Goal: Information Seeking & Learning: Learn about a topic

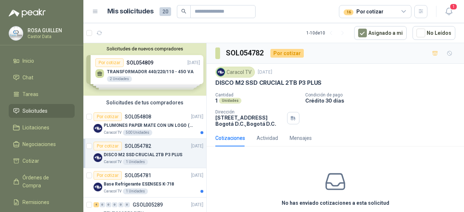
scroll to position [36, 0]
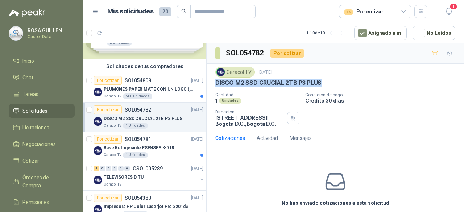
drag, startPoint x: 216, startPoint y: 83, endPoint x: 321, endPoint y: 83, distance: 105.0
click at [321, 83] on div "DISCO M2 SSD CRUCIAL 2TB P3 PLUS" at bounding box center [335, 83] width 240 height 8
copy p "DISCO M2 SSD CRUCIAL 2TB P3 PLUS"
click at [156, 149] on p "Base Refrigerante ESENSES K-718" at bounding box center [139, 148] width 70 height 7
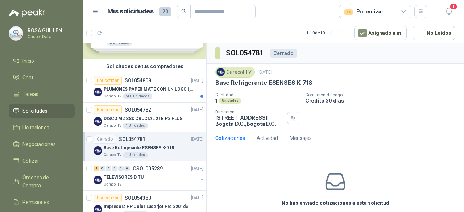
click at [404, 16] on div "16 Por cotizar" at bounding box center [375, 11] width 72 height 13
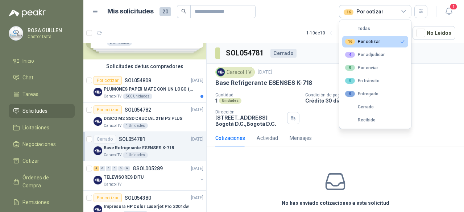
click at [375, 44] on div "16 Por cotizar" at bounding box center [362, 42] width 35 height 6
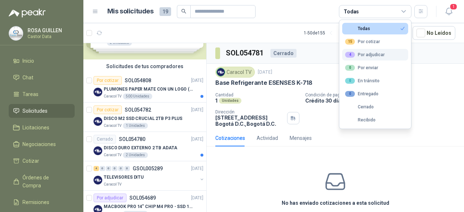
click at [369, 54] on div "4 Por adjudicar" at bounding box center [364, 55] width 39 height 6
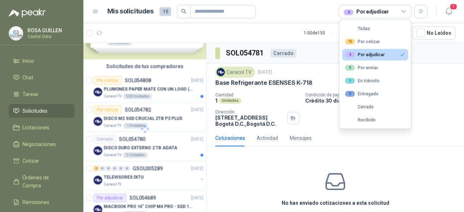
scroll to position [22, 0]
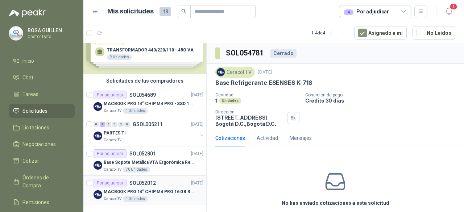
click at [156, 188] on p "MACBOOK PRO 14" CHIP M4 PRO 16 GB RAM 1TB" at bounding box center [149, 191] width 90 height 7
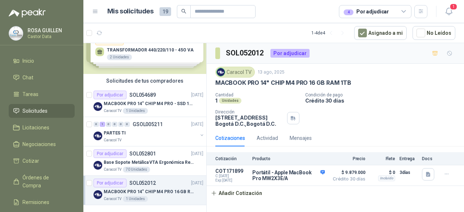
click at [404, 11] on icon at bounding box center [403, 11] width 7 height 7
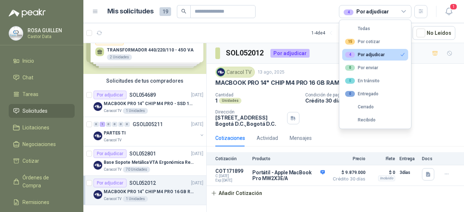
click at [375, 49] on button "4 Por adjudicar" at bounding box center [375, 55] width 66 height 12
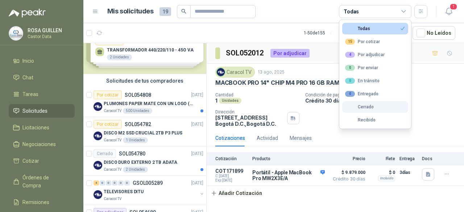
click at [366, 109] on div "Cerrado" at bounding box center [359, 106] width 29 height 5
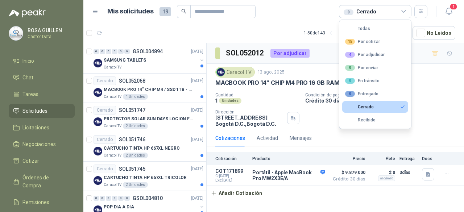
scroll to position [580, 0]
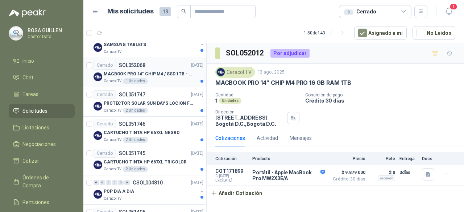
click at [168, 71] on p "MACBOOK PRO 14" CHIP M4 / SSD 1TB - 24 GB RAM" at bounding box center [149, 74] width 90 height 7
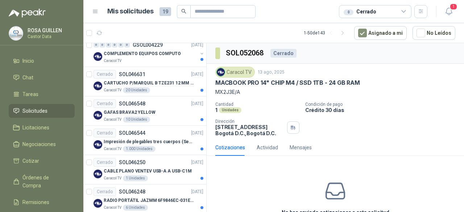
scroll to position [1366, 0]
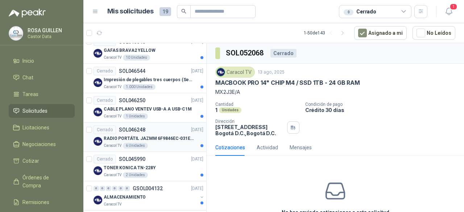
click at [161, 135] on p "RADIO PORTÁTIL JAZMM 6F9846EC-031E-4F5A" at bounding box center [149, 138] width 90 height 7
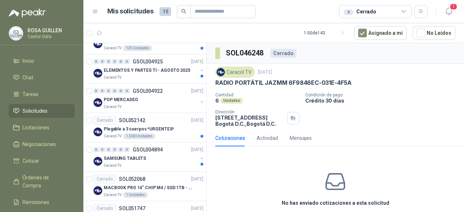
scroll to position [460, 0]
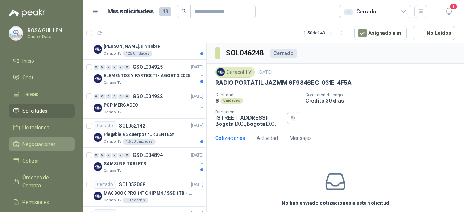
click at [41, 145] on span "Negociaciones" at bounding box center [38, 144] width 33 height 8
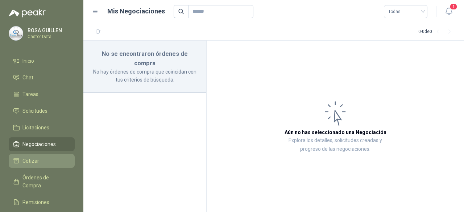
click at [42, 163] on li "Cotizar" at bounding box center [41, 161] width 57 height 8
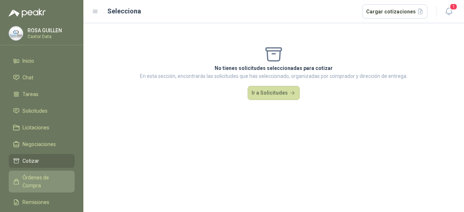
click at [49, 180] on span "Órdenes de Compra" at bounding box center [44, 182] width 45 height 16
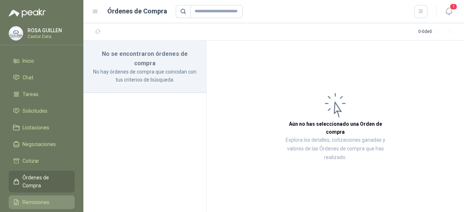
click at [39, 198] on span "Remisiones" at bounding box center [35, 202] width 27 height 8
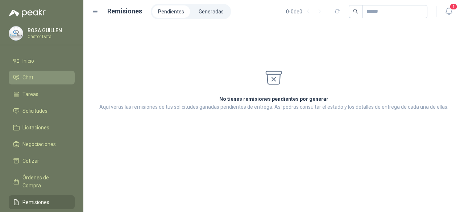
click at [41, 74] on li "Chat" at bounding box center [41, 78] width 57 height 8
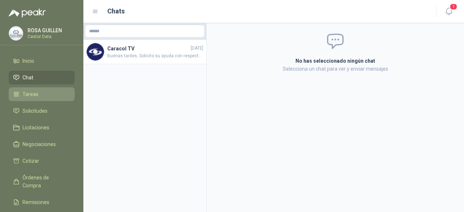
click at [35, 95] on span "Tareas" at bounding box center [30, 94] width 16 height 8
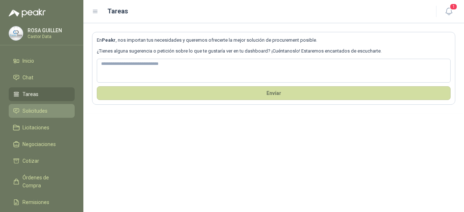
click at [33, 110] on span "Solicitudes" at bounding box center [34, 111] width 25 height 8
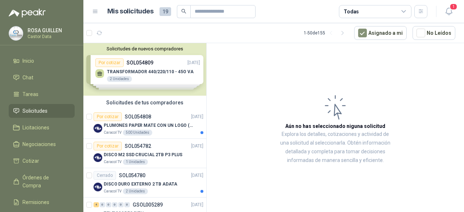
click at [405, 12] on icon at bounding box center [403, 11] width 7 height 7
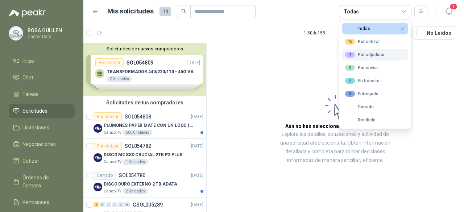
click at [364, 55] on div "4 Por adjudicar" at bounding box center [364, 55] width 39 height 6
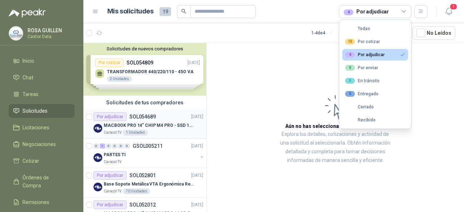
click at [169, 122] on p "MACBOOK PRO 14" CHIP M4 PRO - SSD 1TB RAM 24GB" at bounding box center [149, 125] width 90 height 7
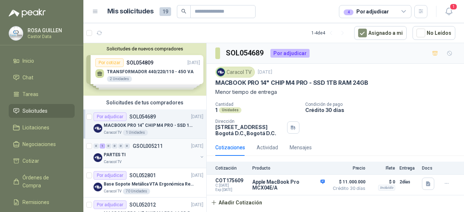
click at [154, 158] on div "PARTES TI" at bounding box center [151, 154] width 94 height 9
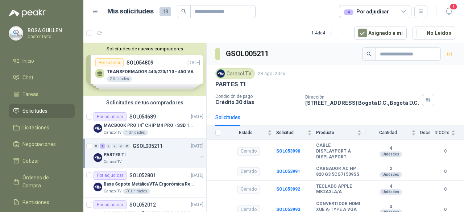
click at [199, 158] on button "button" at bounding box center [202, 157] width 6 height 6
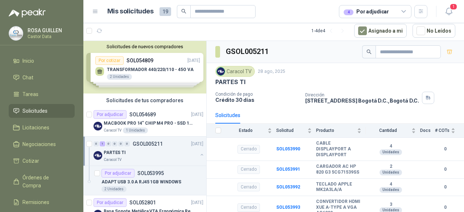
click at [199, 153] on button "button" at bounding box center [202, 155] width 6 height 6
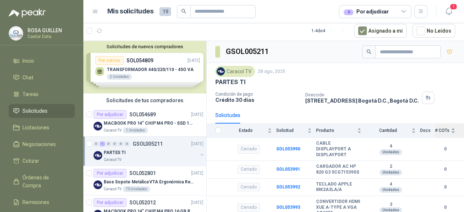
click at [446, 132] on div "# COTs" at bounding box center [445, 130] width 20 height 7
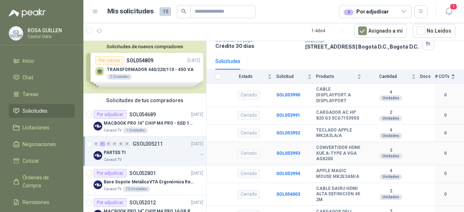
scroll to position [72, 0]
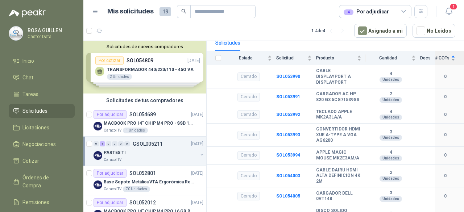
click at [435, 57] on span "# COTs" at bounding box center [442, 57] width 14 height 5
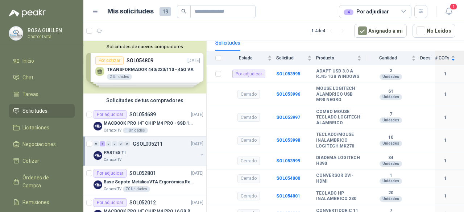
click at [435, 59] on span "# COTs" at bounding box center [442, 57] width 14 height 5
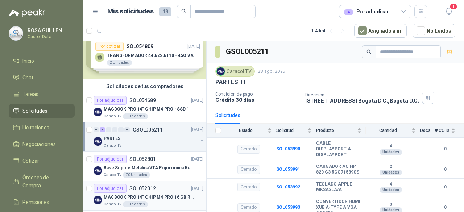
scroll to position [22, 0]
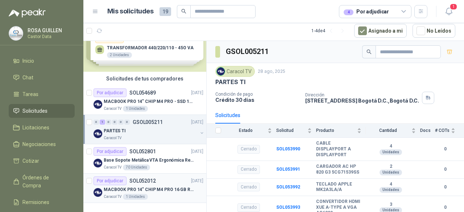
click at [152, 183] on div "Por adjudicar SOL052012" at bounding box center [124, 180] width 62 height 9
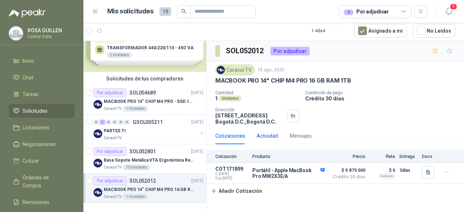
click at [267, 138] on div "Actividad" at bounding box center [266, 136] width 21 height 8
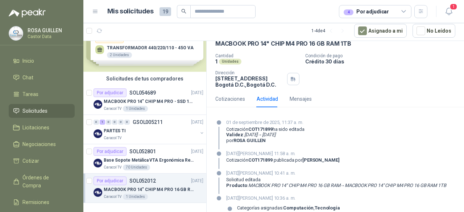
scroll to position [29, 0]
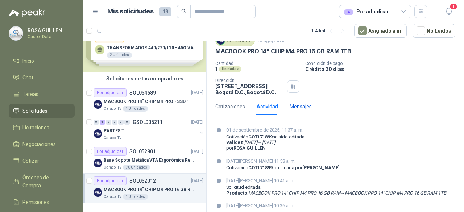
click at [306, 103] on div "Mensajes" at bounding box center [300, 107] width 22 height 8
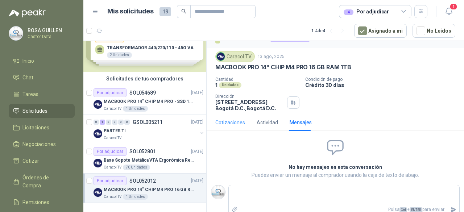
scroll to position [21, 0]
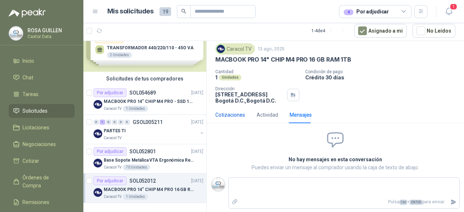
click at [233, 112] on div "Cotizaciones" at bounding box center [230, 115] width 30 height 8
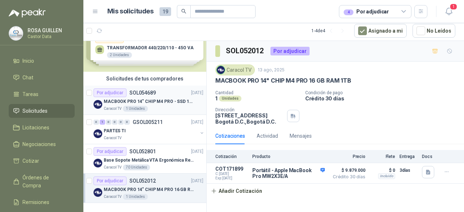
click at [159, 101] on p "MACBOOK PRO 14" CHIP M4 PRO - SSD 1TB RAM 24GB" at bounding box center [149, 101] width 90 height 7
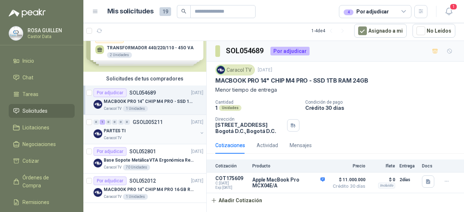
click at [151, 134] on div "PARTES TI" at bounding box center [151, 130] width 94 height 9
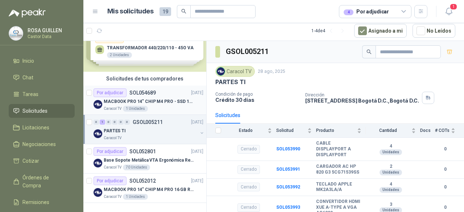
click at [155, 100] on p "MACBOOK PRO 14" CHIP M4 PRO - SSD 1TB RAM 24GB" at bounding box center [149, 101] width 90 height 7
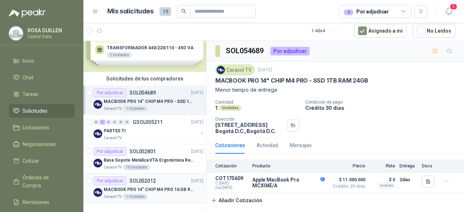
click at [145, 188] on p "MACBOOK PRO 14" CHIP M4 PRO 16 GB RAM 1TB" at bounding box center [149, 189] width 90 height 7
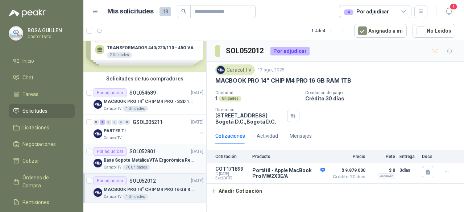
click at [152, 160] on p "Base Sopote Metálica VTA Ergonómica Retráctil para Portátil" at bounding box center [149, 160] width 90 height 7
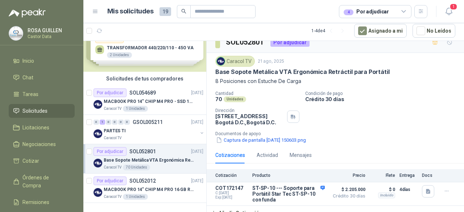
scroll to position [17, 0]
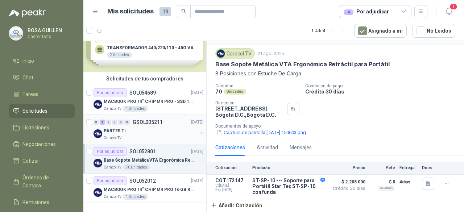
click at [148, 128] on div "PARTES TI" at bounding box center [151, 130] width 94 height 9
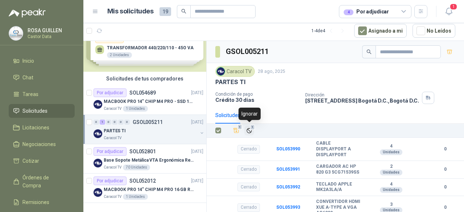
click at [249, 131] on icon "Ignorar" at bounding box center [249, 130] width 4 height 4
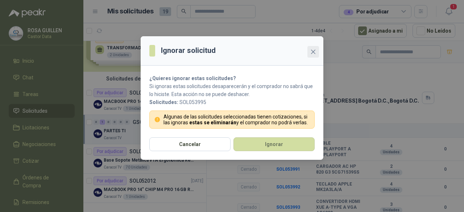
click at [315, 50] on icon "close" at bounding box center [313, 52] width 6 height 6
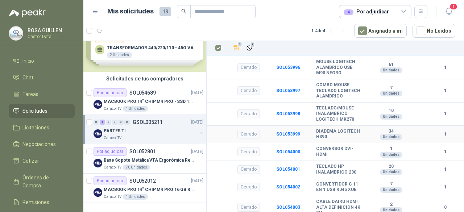
scroll to position [89, 0]
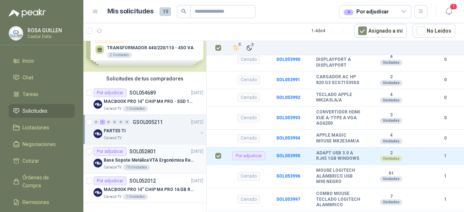
click at [156, 156] on div "Base Sopote Metálica VTA Ergonómica Retráctil para Portátil" at bounding box center [154, 160] width 100 height 9
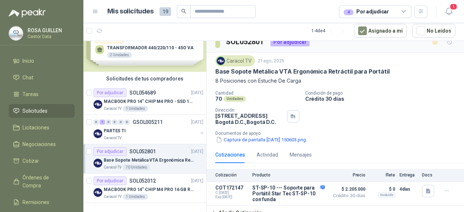
scroll to position [17, 0]
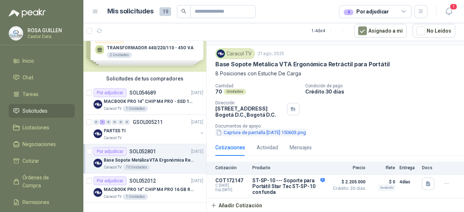
click at [254, 134] on button "Captura de pantalla [DATE] 150603.png" at bounding box center [260, 133] width 91 height 8
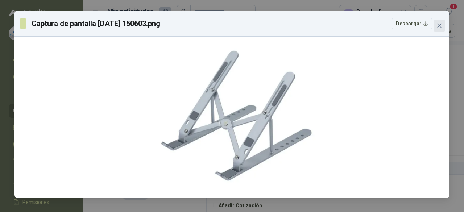
click at [436, 24] on icon "close" at bounding box center [439, 26] width 6 height 6
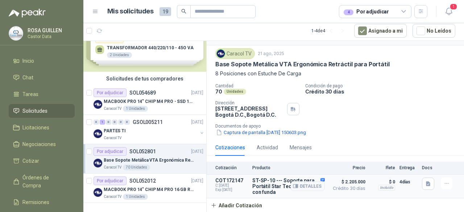
click at [317, 177] on div "Detalles" at bounding box center [308, 185] width 34 height 17
click at [316, 179] on div "Detalles" at bounding box center [308, 185] width 34 height 17
click at [309, 186] on button "Detalles" at bounding box center [308, 186] width 34 height 10
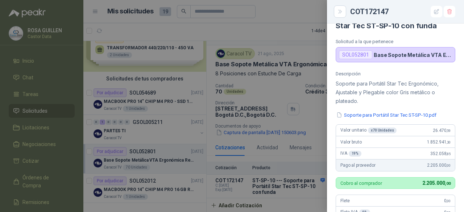
scroll to position [0, 0]
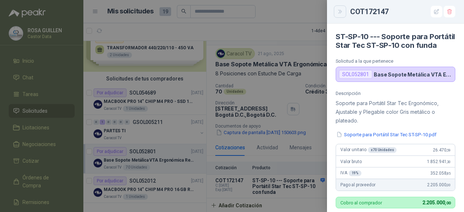
click at [341, 14] on button "Close" at bounding box center [340, 11] width 12 height 12
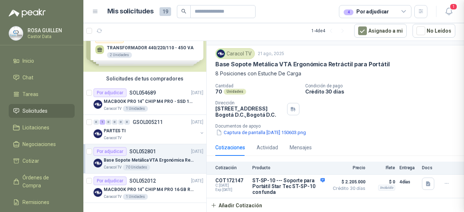
scroll to position [223, 0]
click at [167, 187] on p "MACBOOK PRO 14" CHIP M4 PRO 16 GB RAM 1TB" at bounding box center [149, 189] width 90 height 7
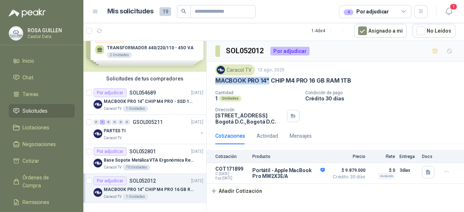
drag, startPoint x: 217, startPoint y: 80, endPoint x: 269, endPoint y: 80, distance: 52.2
click at [269, 80] on p "MACBOOK PRO 14" CHIP M4 PRO 16 GB RAM 1TB" at bounding box center [283, 81] width 136 height 8
click at [256, 50] on h3 "SOL052012" at bounding box center [245, 50] width 39 height 11
copy h3 "SOL052012"
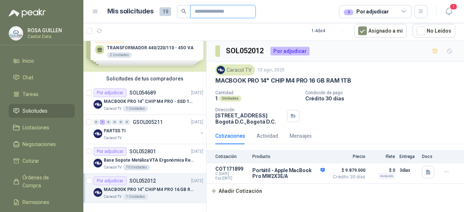
click at [208, 12] on input "text" at bounding box center [220, 11] width 51 height 12
paste input "*********"
type input "*********"
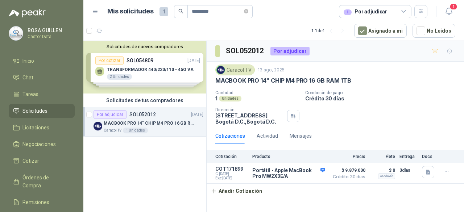
click at [405, 11] on icon at bounding box center [403, 11] width 7 height 7
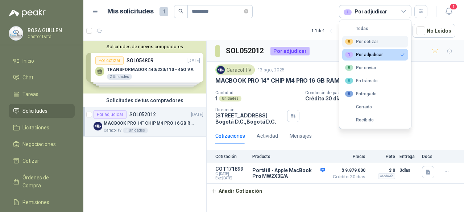
click at [372, 42] on div "0 Por cotizar" at bounding box center [361, 42] width 33 height 6
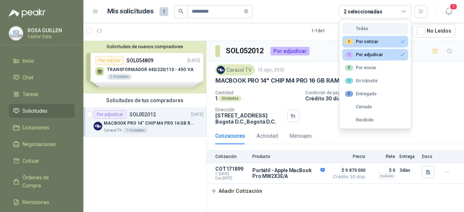
click at [372, 27] on button "Todas" at bounding box center [375, 29] width 66 height 12
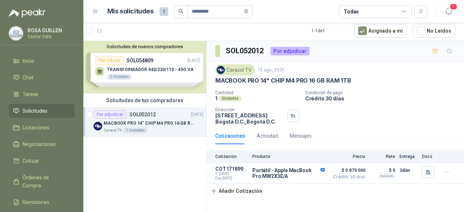
click at [29, 108] on span "Solicitudes" at bounding box center [34, 111] width 25 height 8
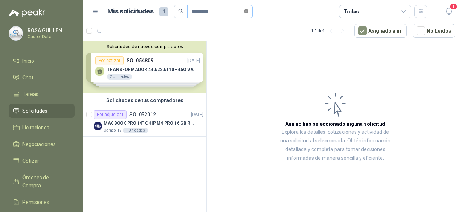
click at [248, 11] on icon "close-circle" at bounding box center [246, 11] width 4 height 4
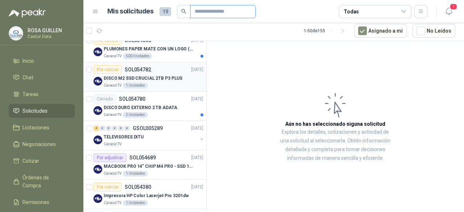
scroll to position [72, 0]
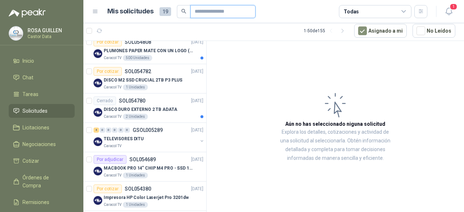
paste input "*********"
drag, startPoint x: 210, startPoint y: 12, endPoint x: 227, endPoint y: 13, distance: 16.7
click at [227, 13] on input "*********" at bounding box center [220, 11] width 51 height 12
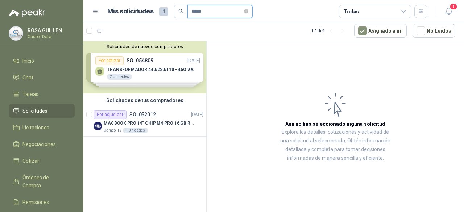
scroll to position [0, 0]
type input "*"
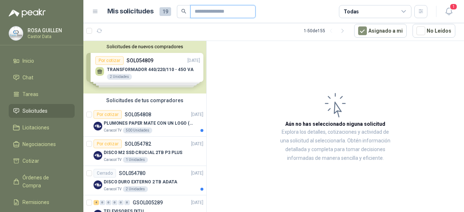
click at [200, 13] on input "text" at bounding box center [220, 11] width 51 height 12
type input "*"
type input "****"
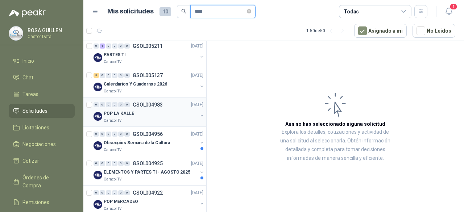
scroll to position [109, 0]
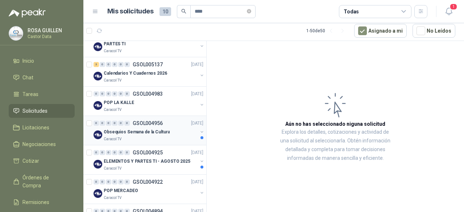
click at [168, 139] on div "Caracol TV" at bounding box center [151, 139] width 94 height 6
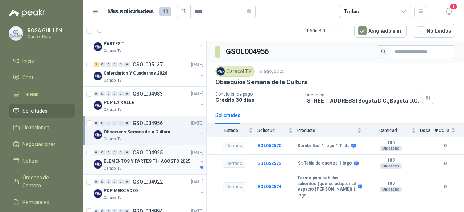
click at [164, 152] on div "0 0 0 0 0 0 GSOL004925 [DATE]" at bounding box center [148, 152] width 111 height 9
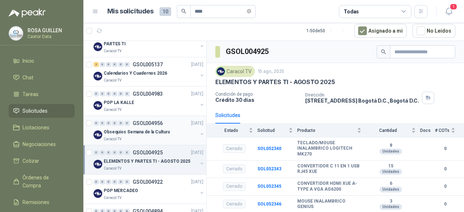
click at [163, 130] on p "Obsequios Semana de la Cultura" at bounding box center [137, 132] width 66 height 7
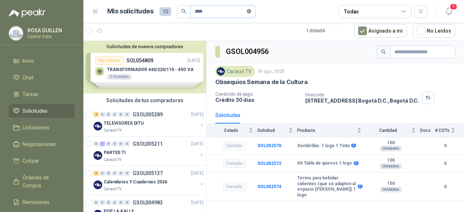
click at [251, 13] on icon "close-circle" at bounding box center [249, 11] width 4 height 4
click at [404, 13] on icon at bounding box center [403, 11] width 7 height 7
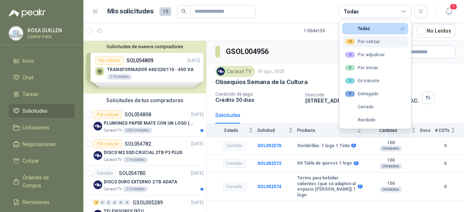
click at [370, 43] on div "15 Por cotizar" at bounding box center [362, 42] width 35 height 6
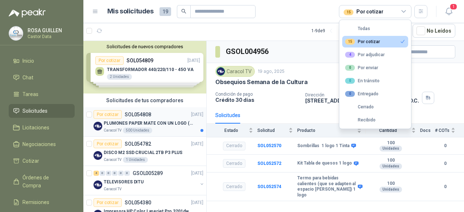
click at [163, 122] on p "PLUMONES PAPER MATE CON UN LOGO (SEGUN REF.ADJUNTA)" at bounding box center [149, 123] width 90 height 7
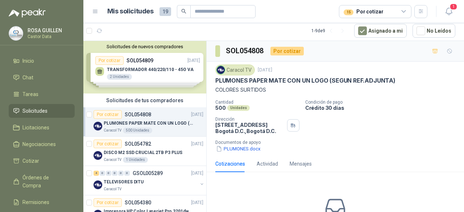
click at [160, 120] on p "PLUMONES PAPER MATE CON UN LOGO (SEGUN REF.ADJUNTA)" at bounding box center [149, 123] width 90 height 7
click at [246, 148] on button "PLUMONES.docx" at bounding box center [238, 149] width 46 height 8
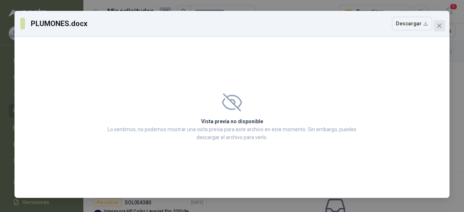
click at [435, 21] on button "Close" at bounding box center [439, 26] width 12 height 12
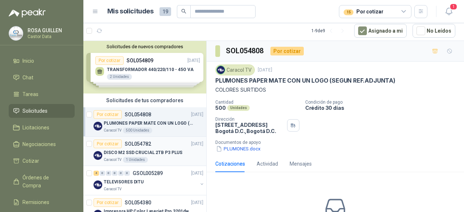
click at [151, 153] on p "DISCO M2 SSD CRUCIAL 2TB P3 PLUS" at bounding box center [143, 152] width 79 height 7
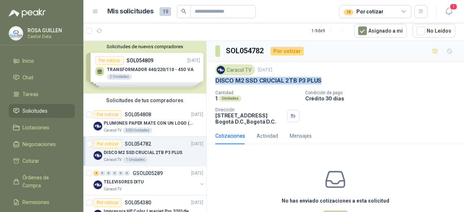
drag, startPoint x: 216, startPoint y: 80, endPoint x: 333, endPoint y: 83, distance: 117.0
click at [333, 83] on div "DISCO M2 SSD CRUCIAL 2TB P3 PLUS" at bounding box center [335, 81] width 240 height 8
copy p "DISCO M2 SSD CRUCIAL 2TB P3 PLUS"
click at [224, 81] on p "DISCO M2 SSD CRUCIAL 2TB P3 PLUS" at bounding box center [268, 81] width 106 height 8
copy p "DISCO M2 SSD CRUCIAL 2TB P3 PLUS"
